Goal: Transaction & Acquisition: Purchase product/service

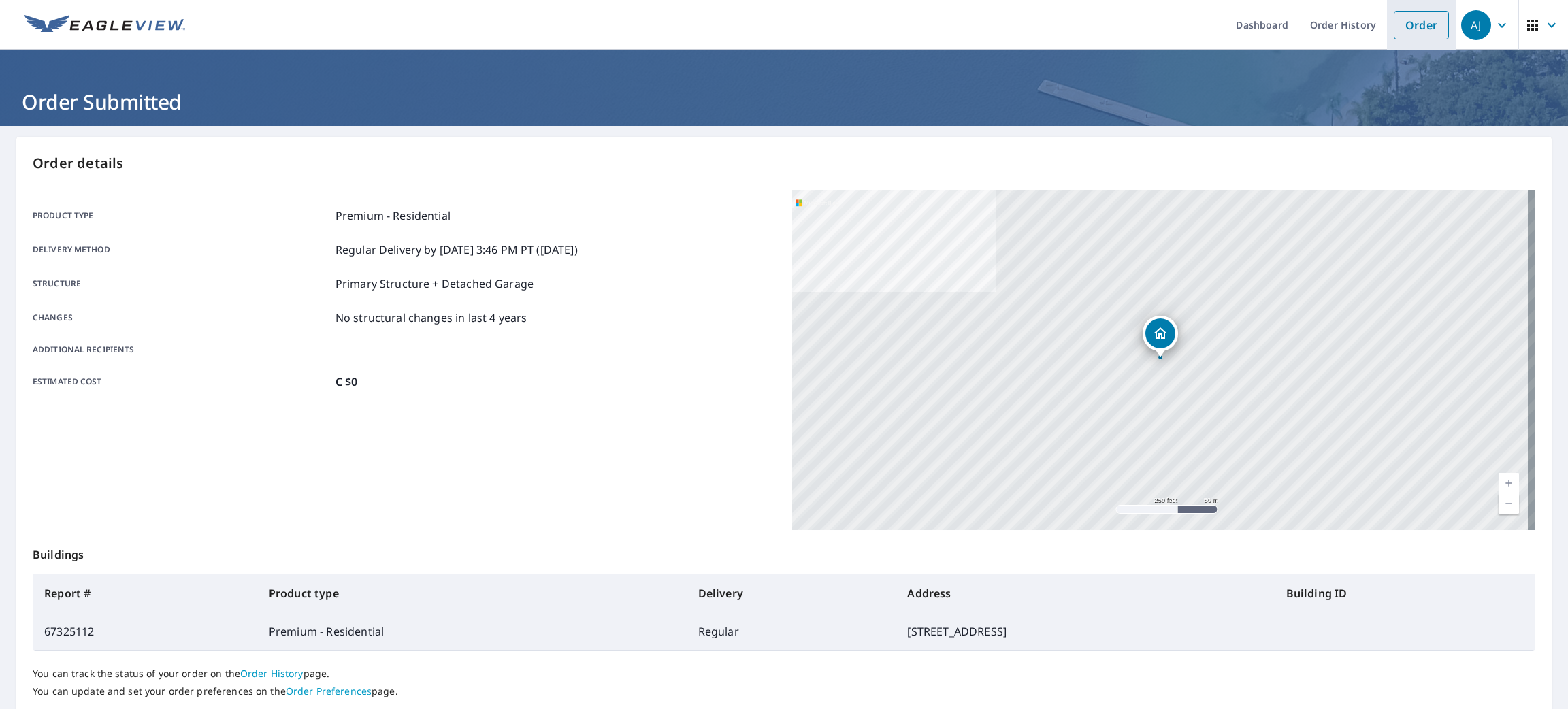
click at [1409, 26] on link "Order" at bounding box center [1421, 25] width 55 height 29
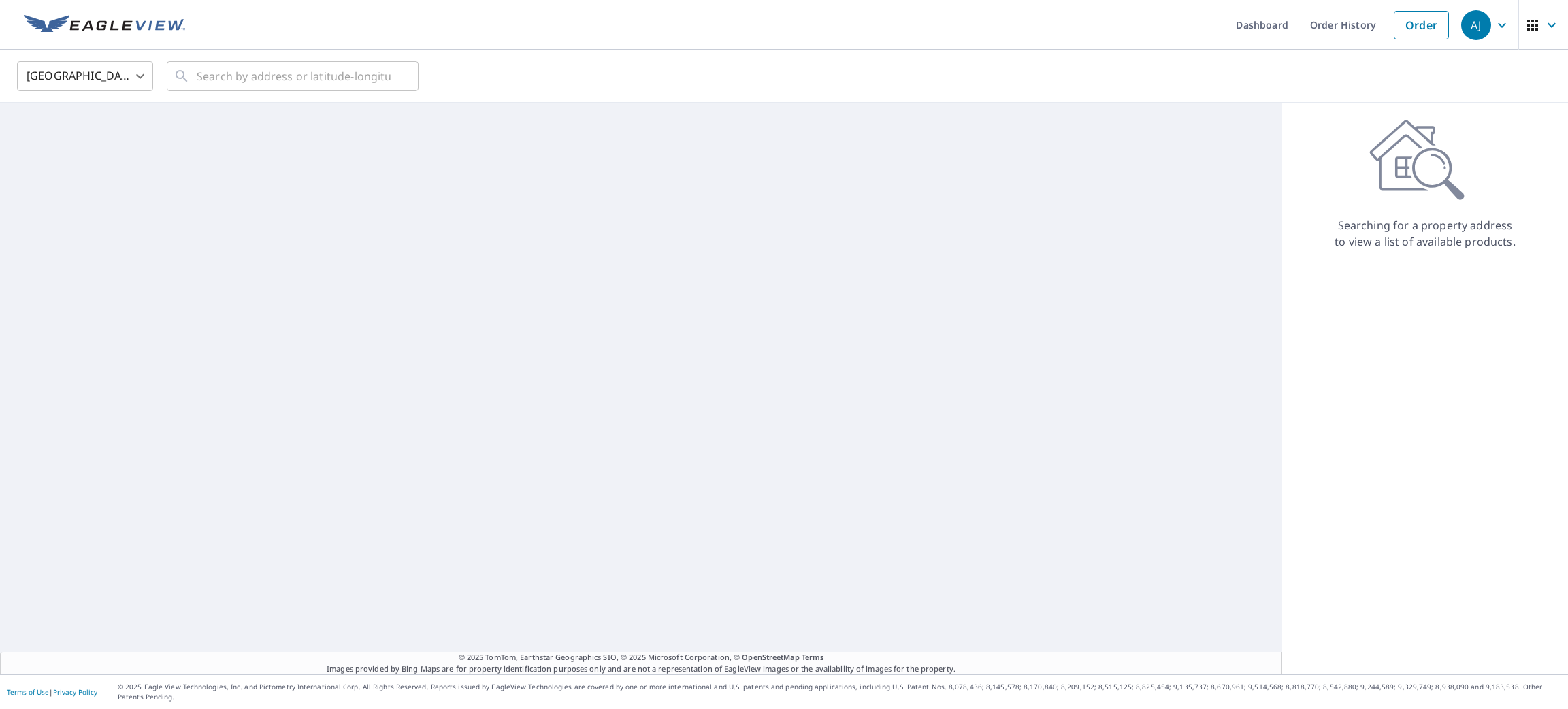
click at [142, 76] on body "[PERSON_NAME] [PERSON_NAME] Dashboard Order History Order AJ United States [GEO…" at bounding box center [784, 354] width 1568 height 709
click at [114, 138] on li "[GEOGRAPHIC_DATA]" at bounding box center [85, 137] width 136 height 25
type input "CA"
paste input "[STREET_ADDRESS],"
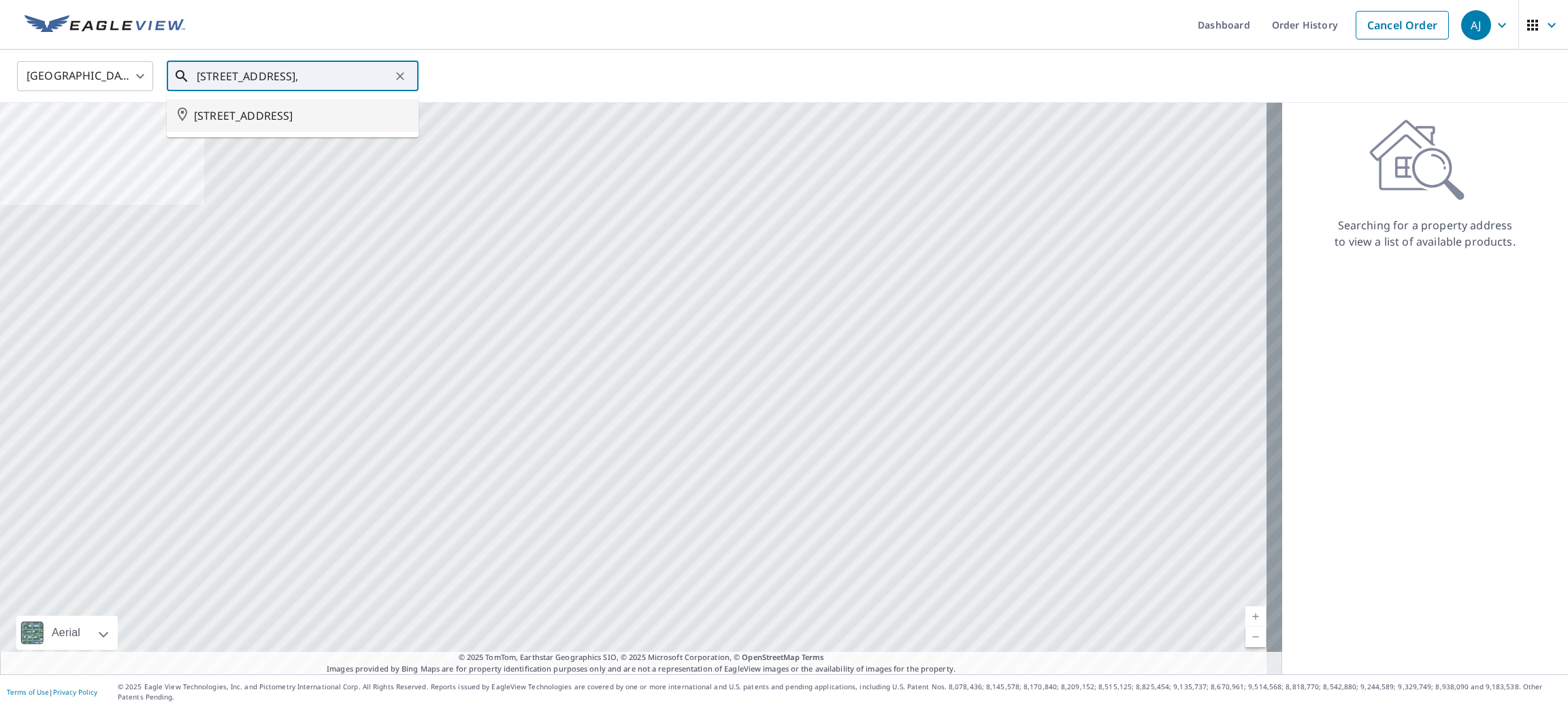
click at [317, 109] on span "[STREET_ADDRESS]" at bounding box center [301, 116] width 213 height 16
type input "[STREET_ADDRESS]"
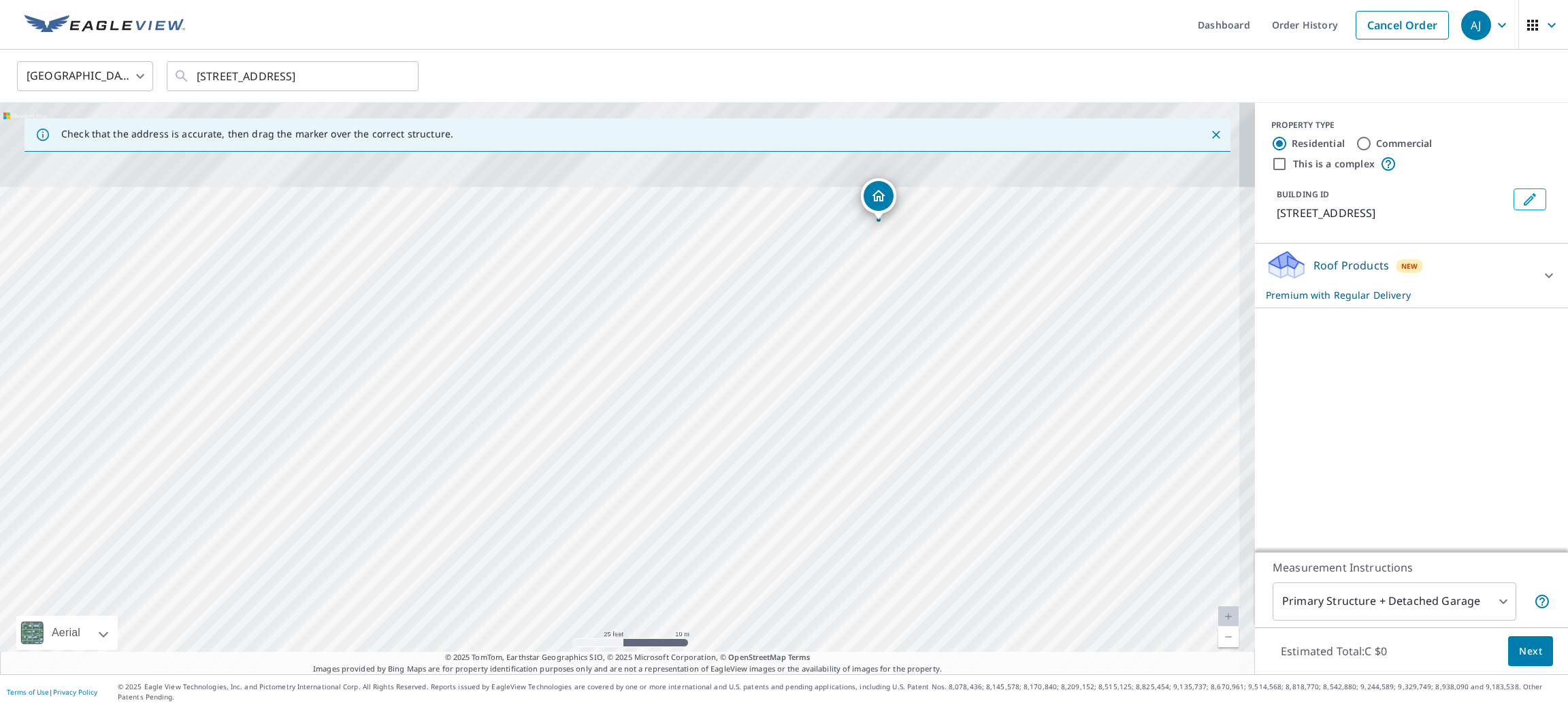
drag, startPoint x: 674, startPoint y: 418, endPoint x: 639, endPoint y: 676, distance: 260.4
click at [639, 674] on div "Check that the address is accurate, then drag the marker over the correct struc…" at bounding box center [627, 388] width 1255 height 572
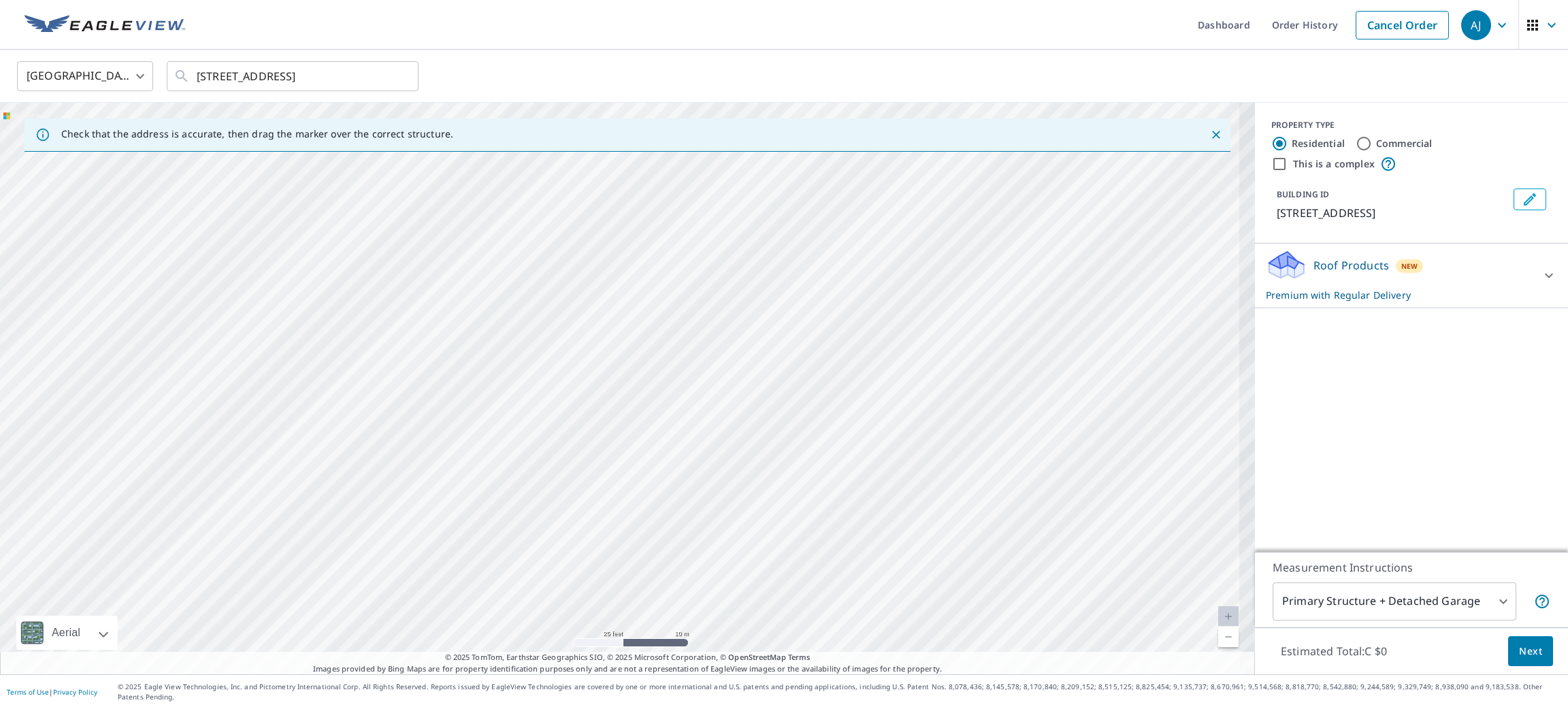
click at [736, 353] on div "43 DE LA PETITE NATION GATINEAU QC J9J2W2" at bounding box center [627, 388] width 1255 height 572
drag, startPoint x: 888, startPoint y: 263, endPoint x: 769, endPoint y: 540, distance: 301.5
click at [769, 540] on div "43 DE LA PETITE NATION GATINEAU QC J9J2W2" at bounding box center [627, 388] width 1255 height 572
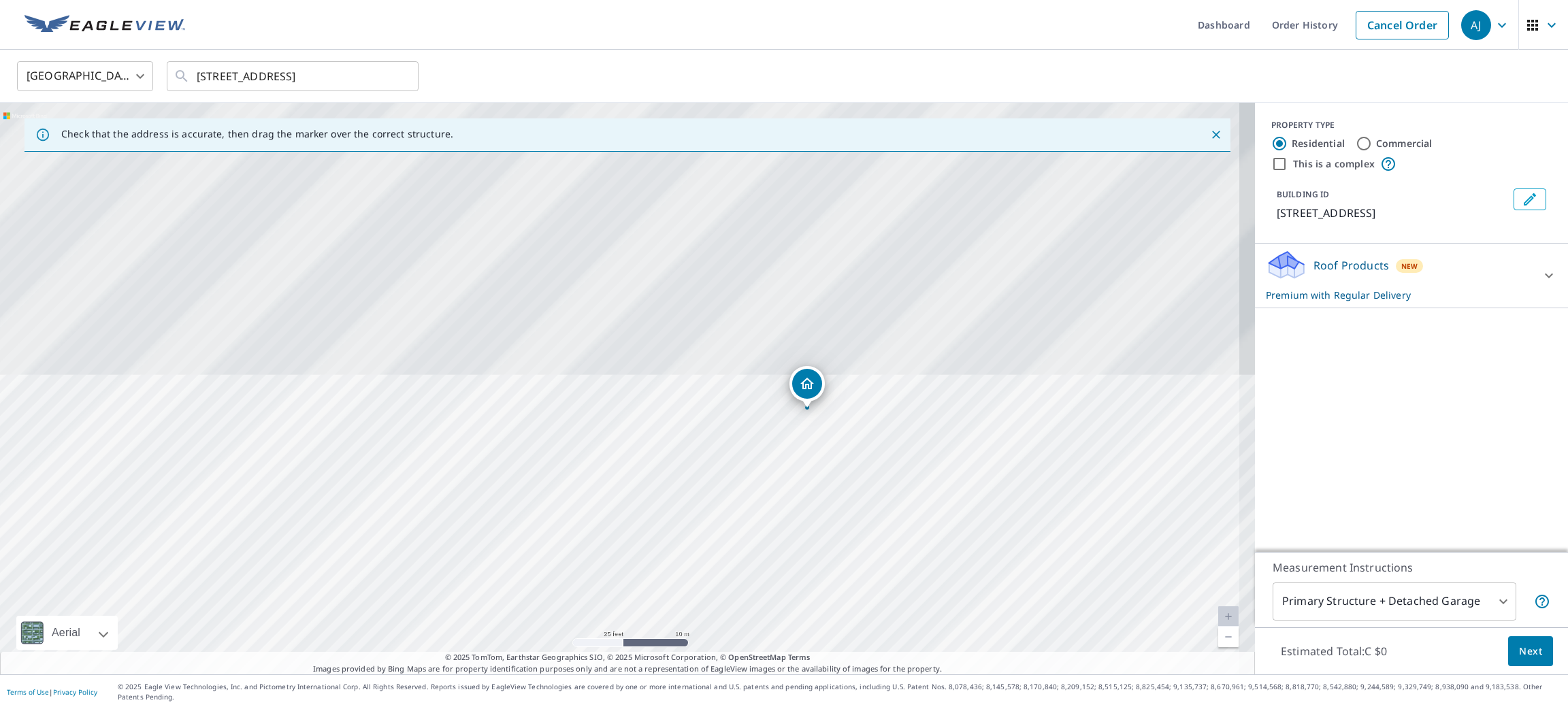
drag, startPoint x: 767, startPoint y: 340, endPoint x: 718, endPoint y: 520, distance: 186.6
click at [718, 520] on div "43 DE LA PETITE NATION GATINEAU QC J9J2W2" at bounding box center [627, 388] width 1255 height 572
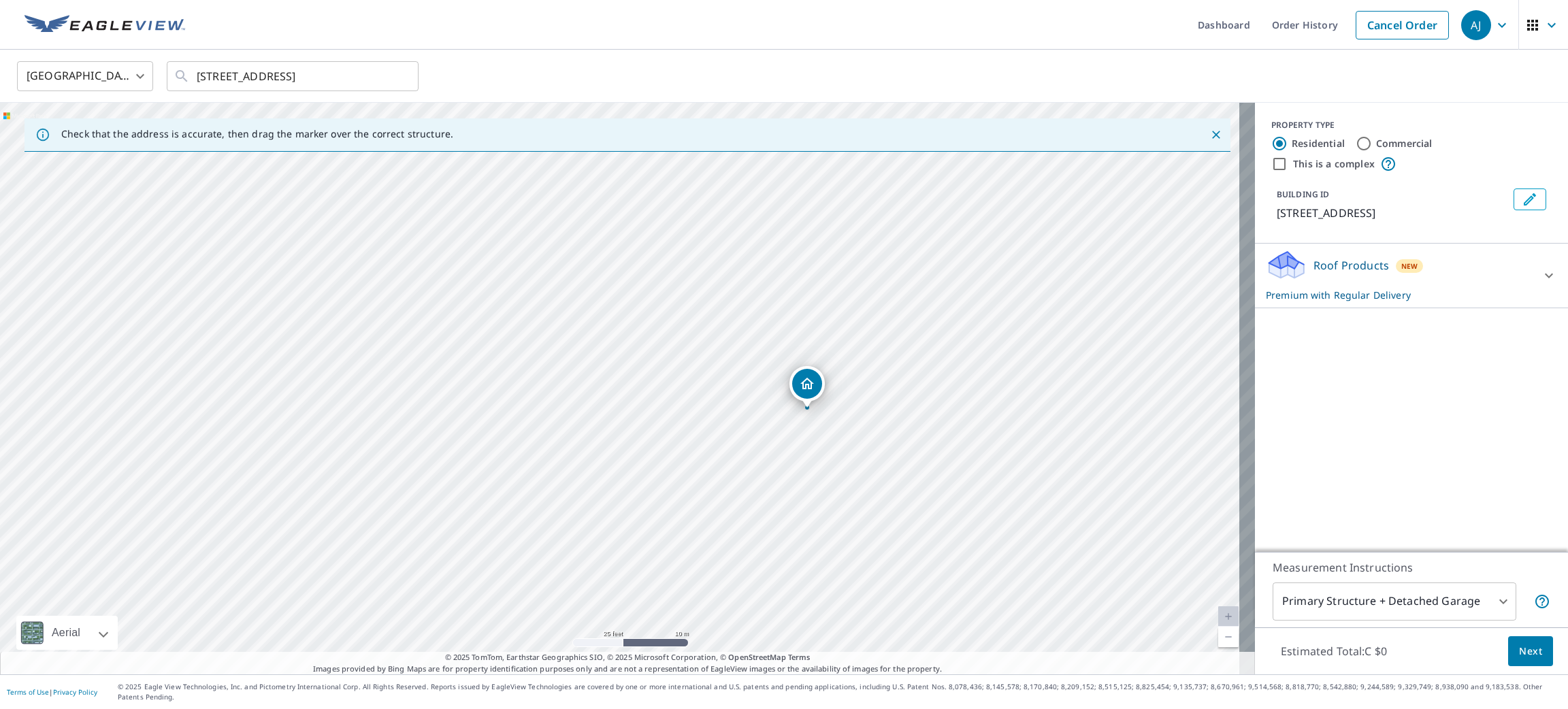
click at [1519, 653] on span "Next" at bounding box center [1530, 651] width 23 height 17
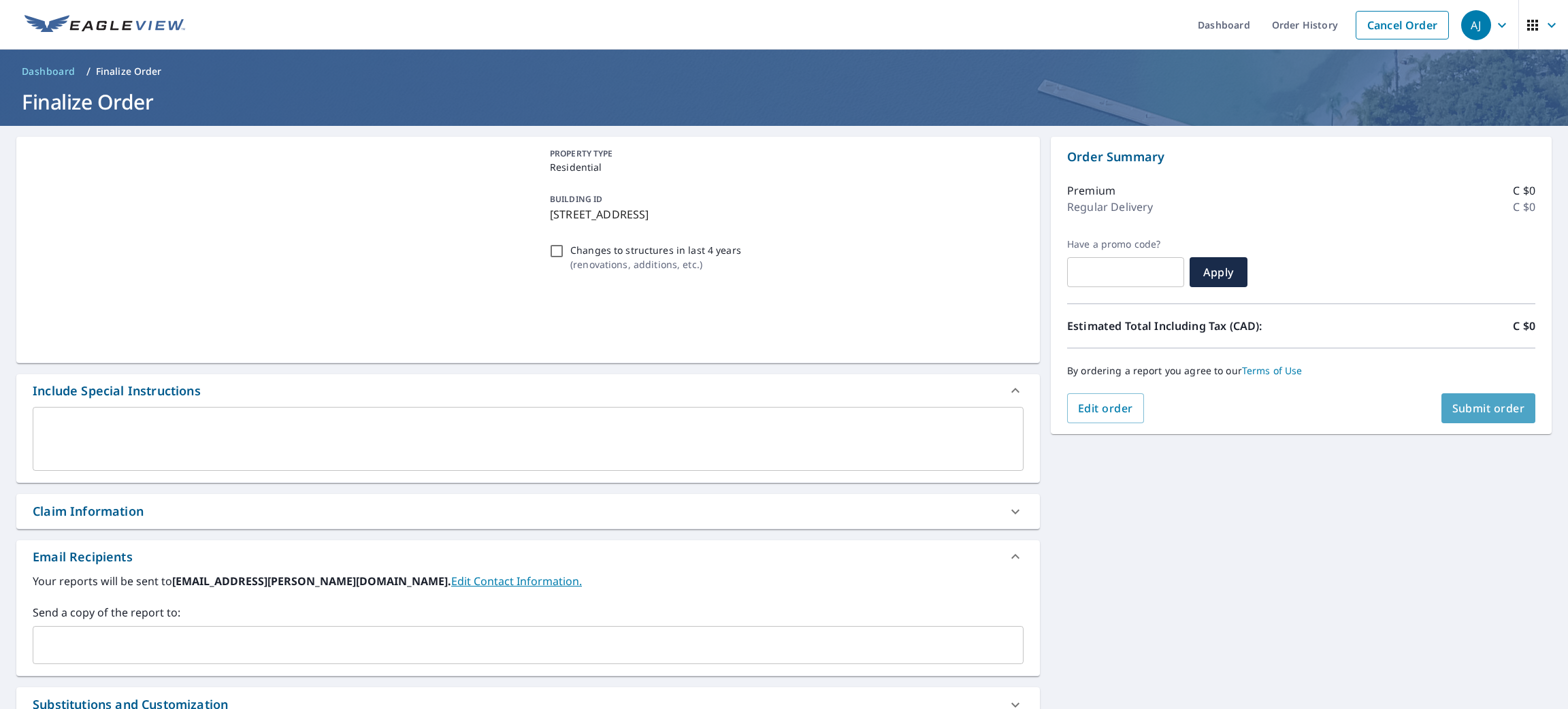
click at [1465, 408] on span "Submit order" at bounding box center [1489, 408] width 72 height 15
checkbox input "true"
